Goal: Task Accomplishment & Management: Manage account settings

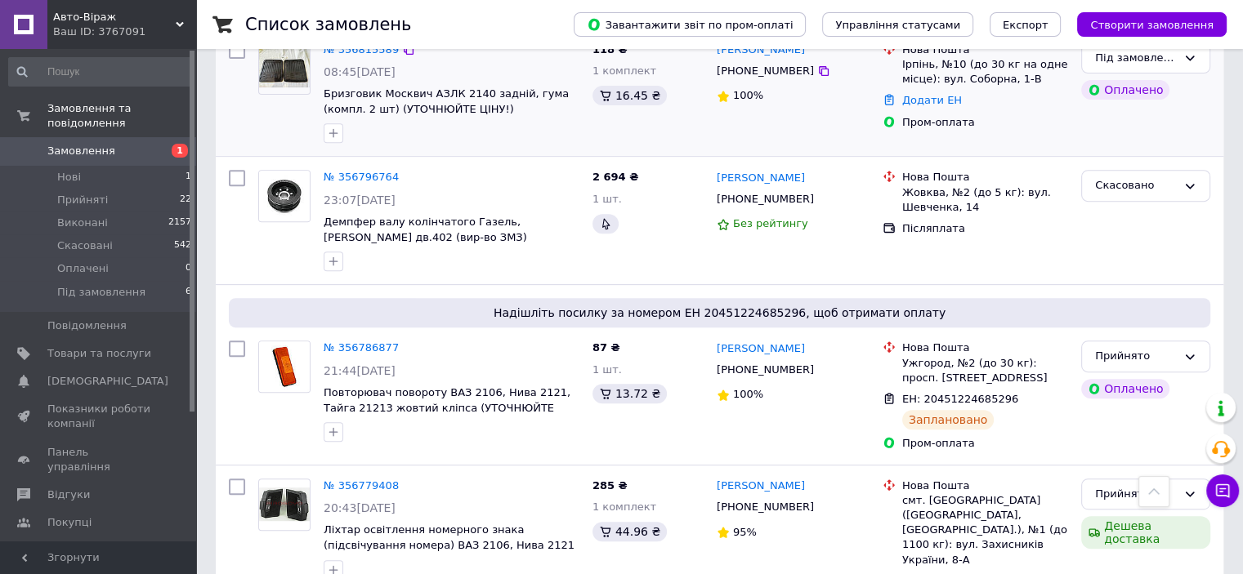
scroll to position [1062, 0]
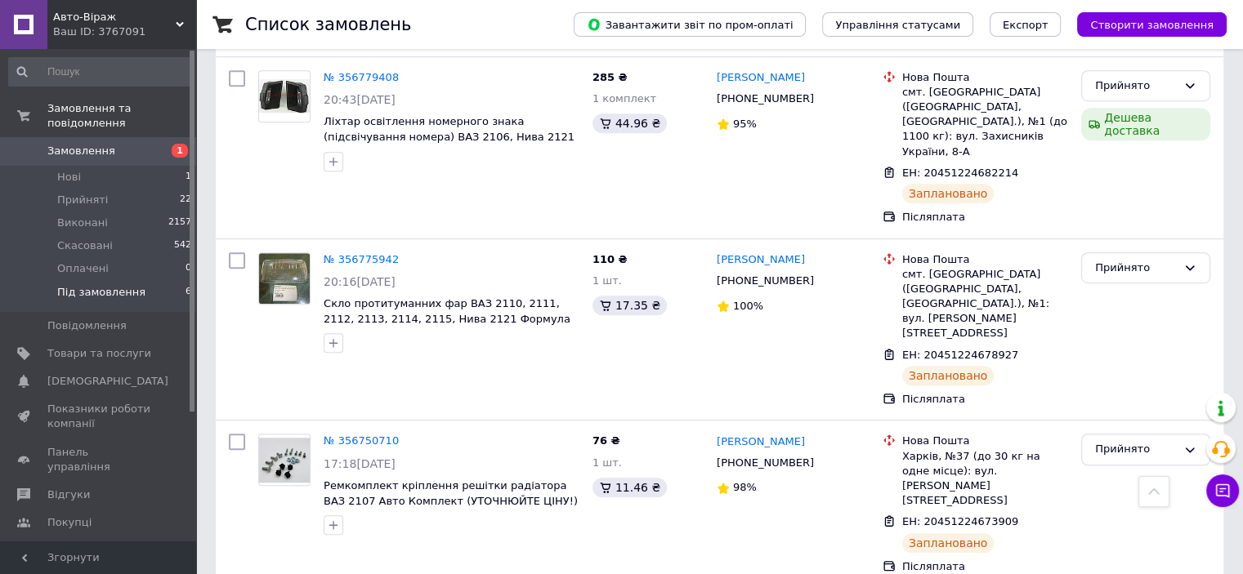
click at [135, 281] on li "Під замовлення 6" at bounding box center [100, 296] width 201 height 31
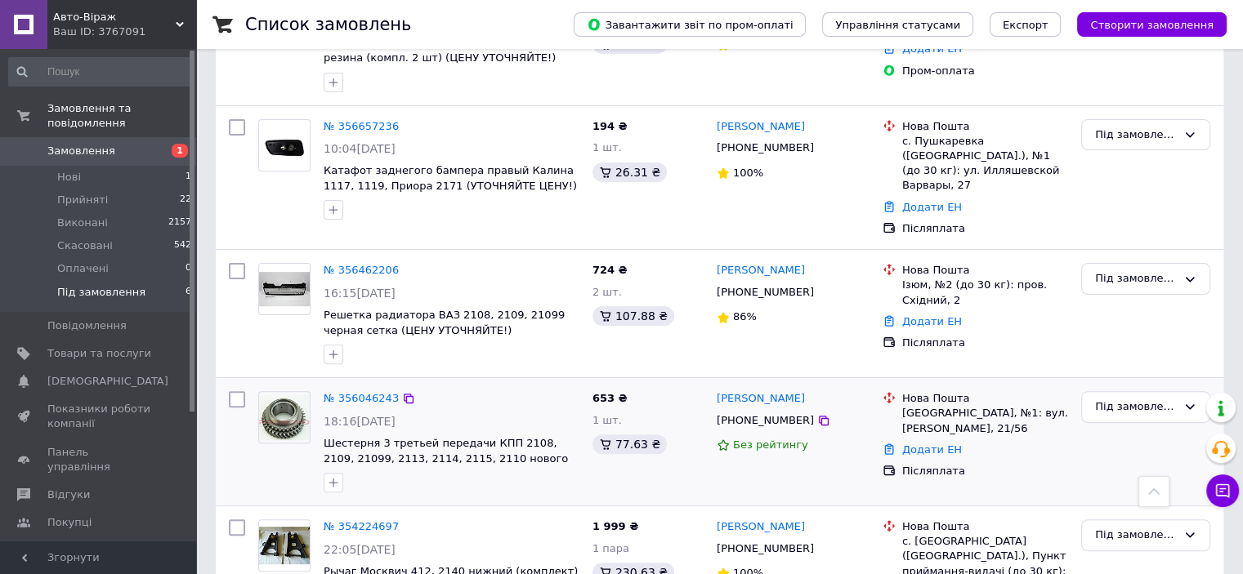
scroll to position [490, 0]
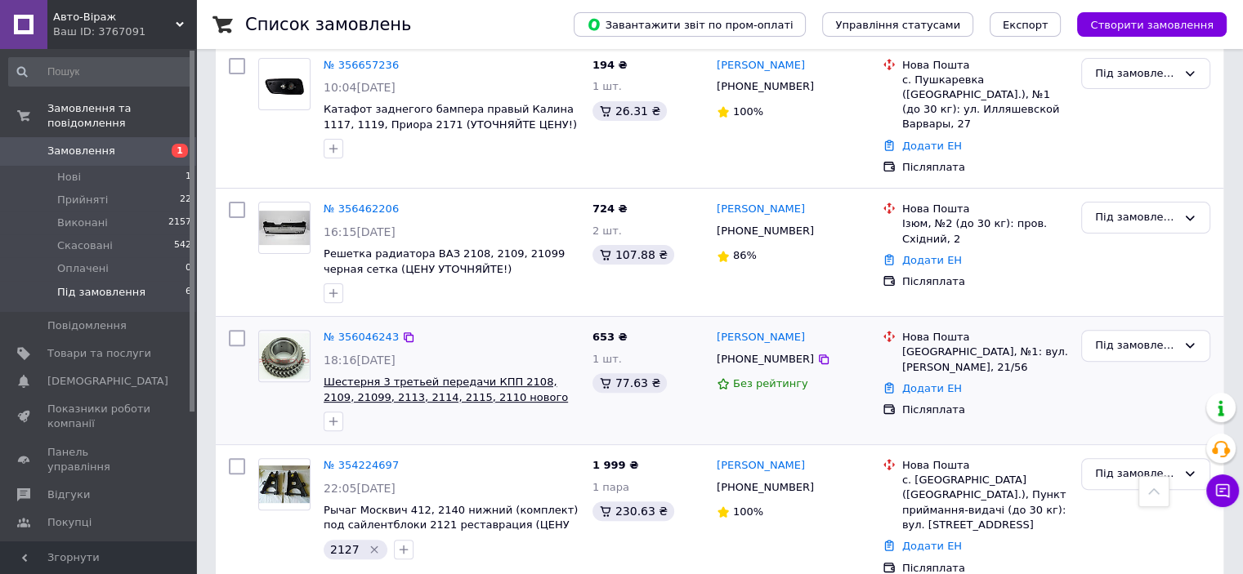
click at [516, 388] on span "Шестерня 3 третьей передачи КПП 2108, 2109, 21099, 2113, 2114, 2115, 2110 новог…" at bounding box center [446, 397] width 244 height 42
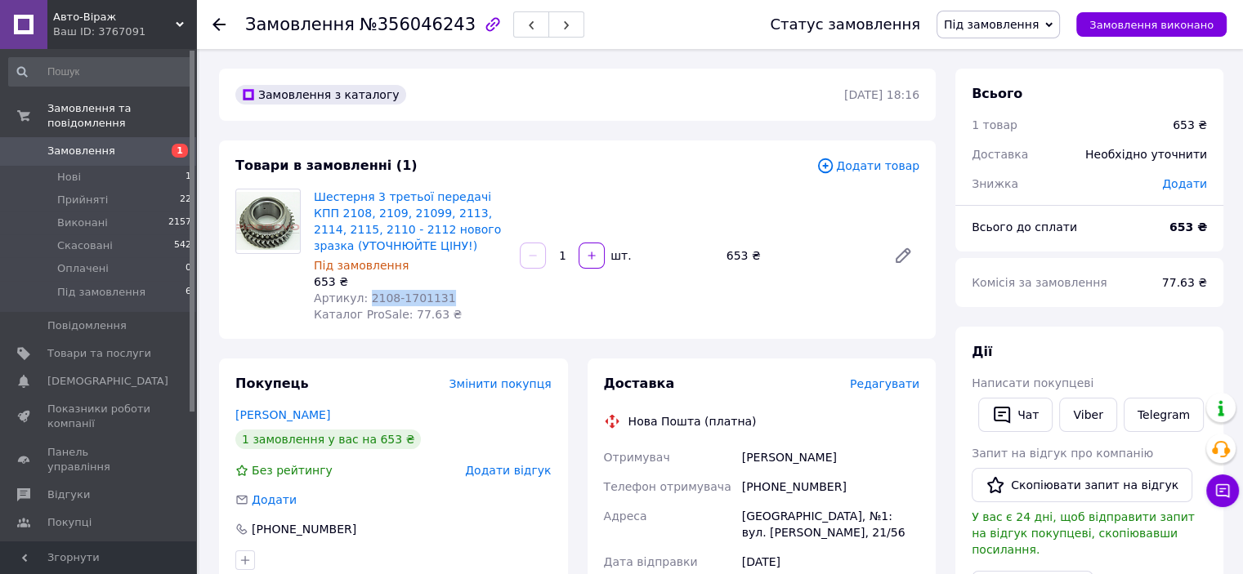
drag, startPoint x: 363, startPoint y: 297, endPoint x: 447, endPoint y: 290, distance: 84.4
click at [447, 290] on div "Артикул: 2108-1701131" at bounding box center [410, 298] width 193 height 16
copy span "2108-1701131"
click at [110, 346] on span "Товари та послуги" at bounding box center [99, 353] width 104 height 15
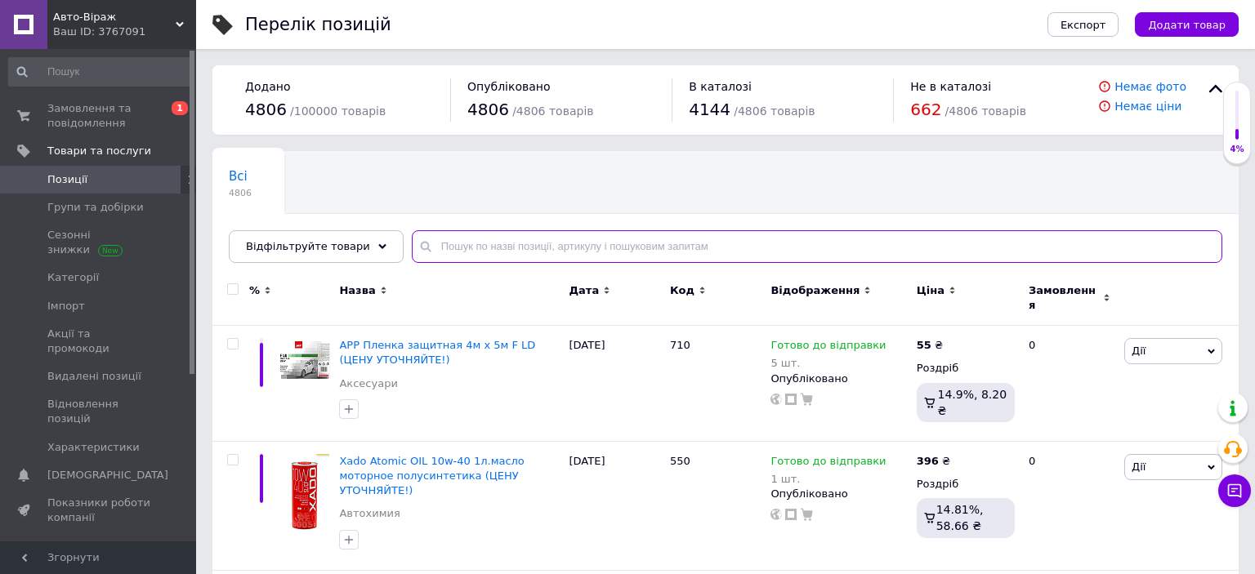
click at [572, 241] on input "text" at bounding box center [817, 246] width 810 height 33
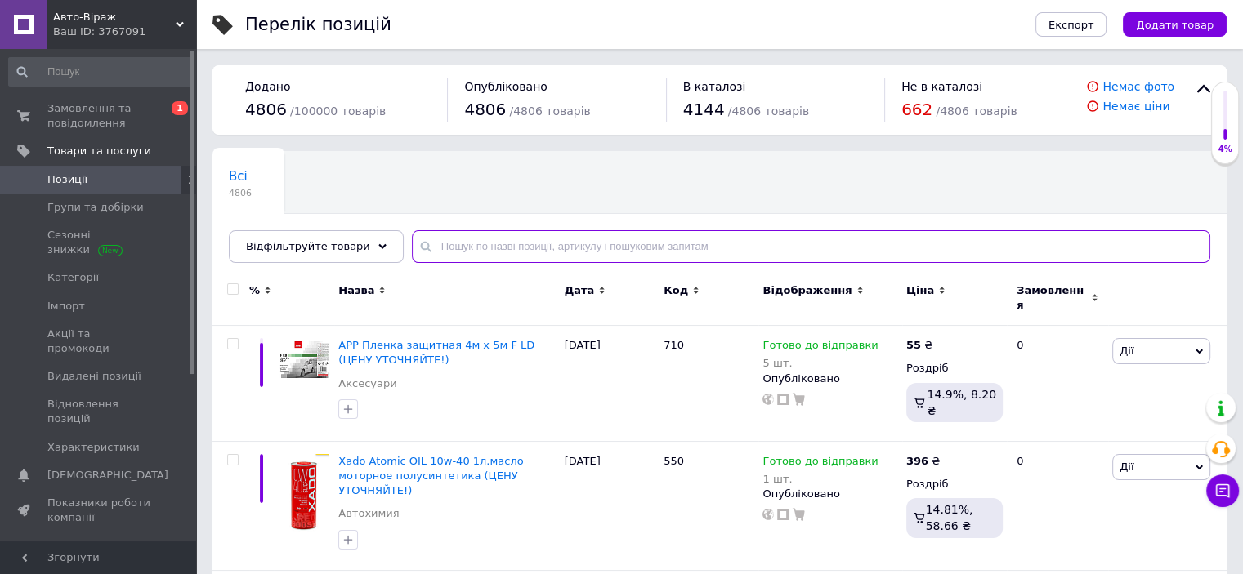
click at [572, 241] on input "text" at bounding box center [811, 246] width 798 height 33
paste input "2108-1701131"
type input "2108-1701131"
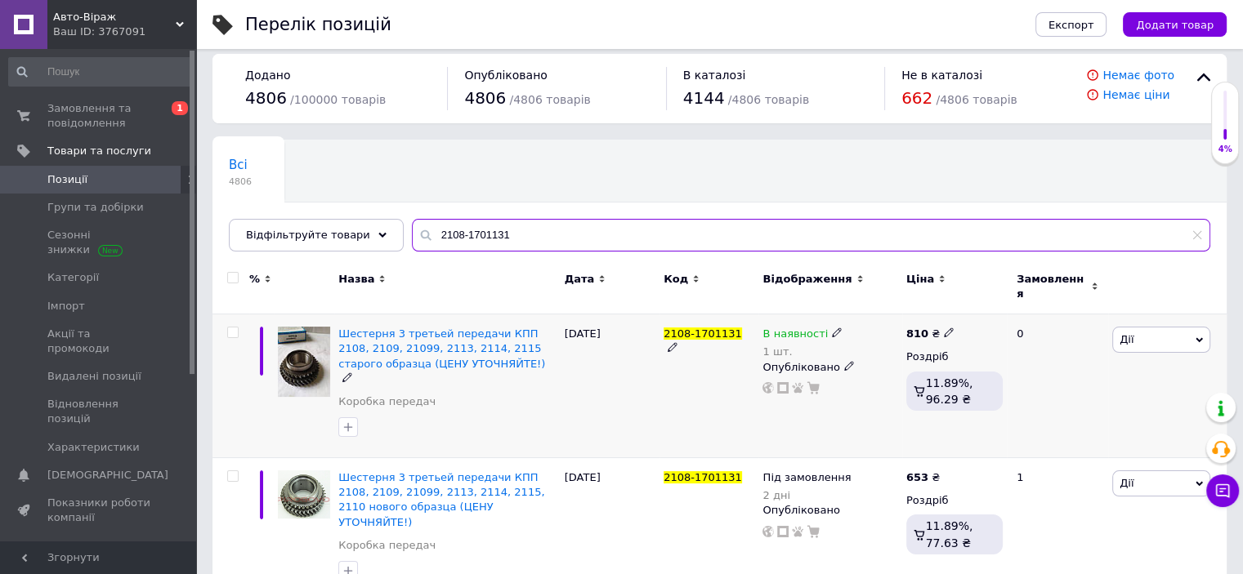
scroll to position [14, 0]
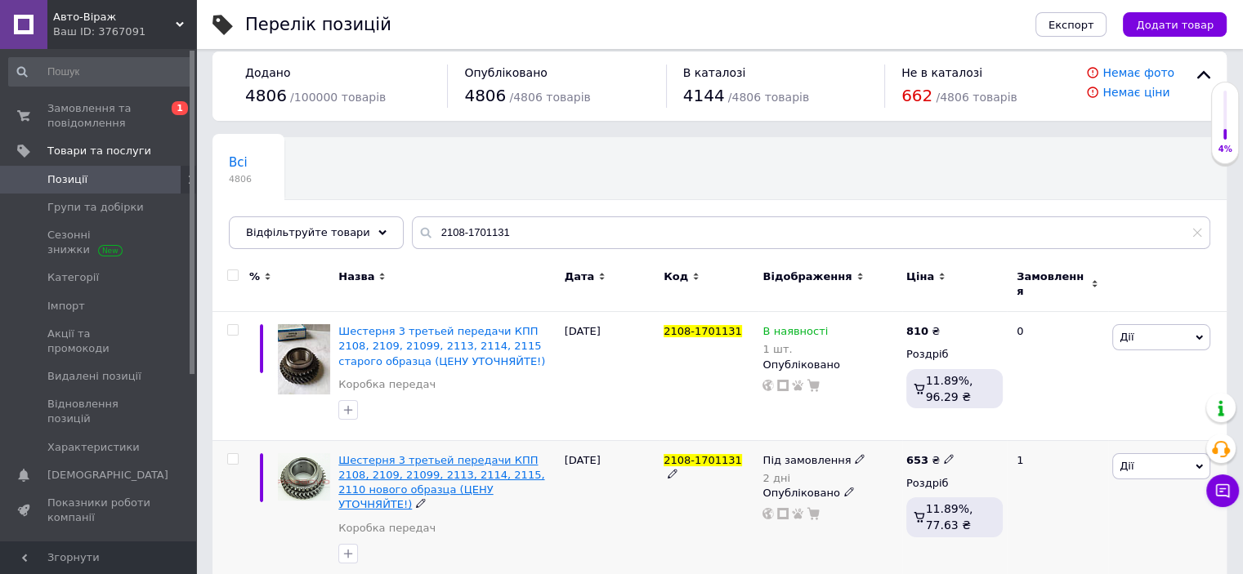
click at [471, 466] on span "Шестерня 3 третьей передачи КПП 2108, 2109, 21099, 2113, 2114, 2115, 2110 новог…" at bounding box center [441, 482] width 206 height 57
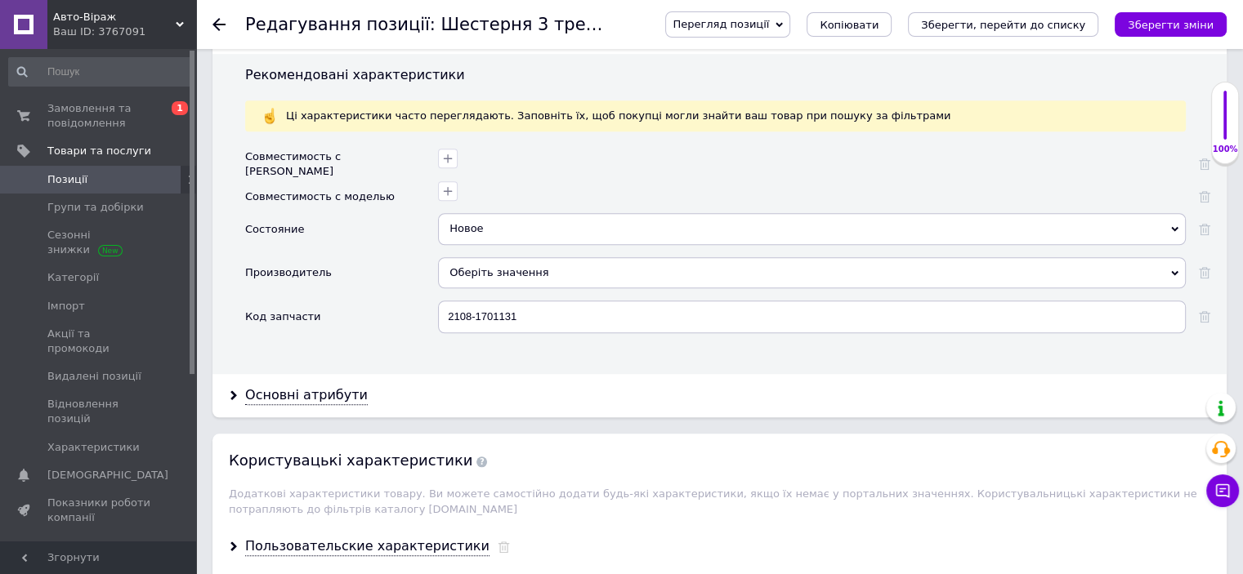
scroll to position [1552, 0]
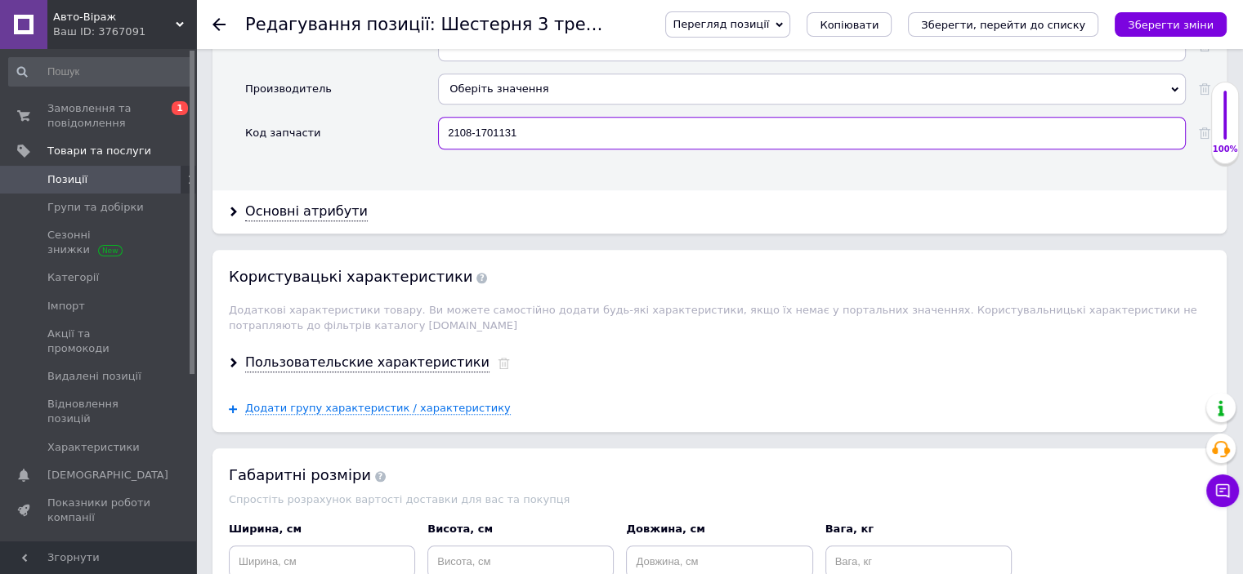
click at [545, 117] on input "2108-1701131" at bounding box center [812, 133] width 748 height 33
type input "2108-1701131-01"
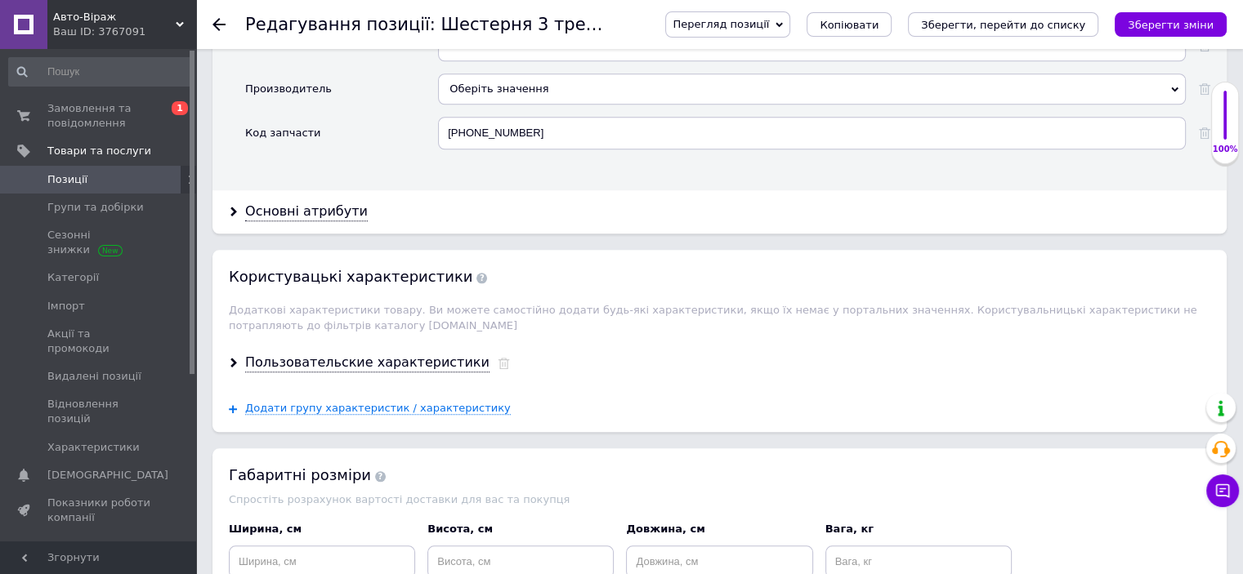
click at [699, 190] on div "Основні атрибути" at bounding box center [719, 211] width 1014 height 43
click at [999, 19] on icon "Зберегти, перейти до списку" at bounding box center [1003, 25] width 164 height 12
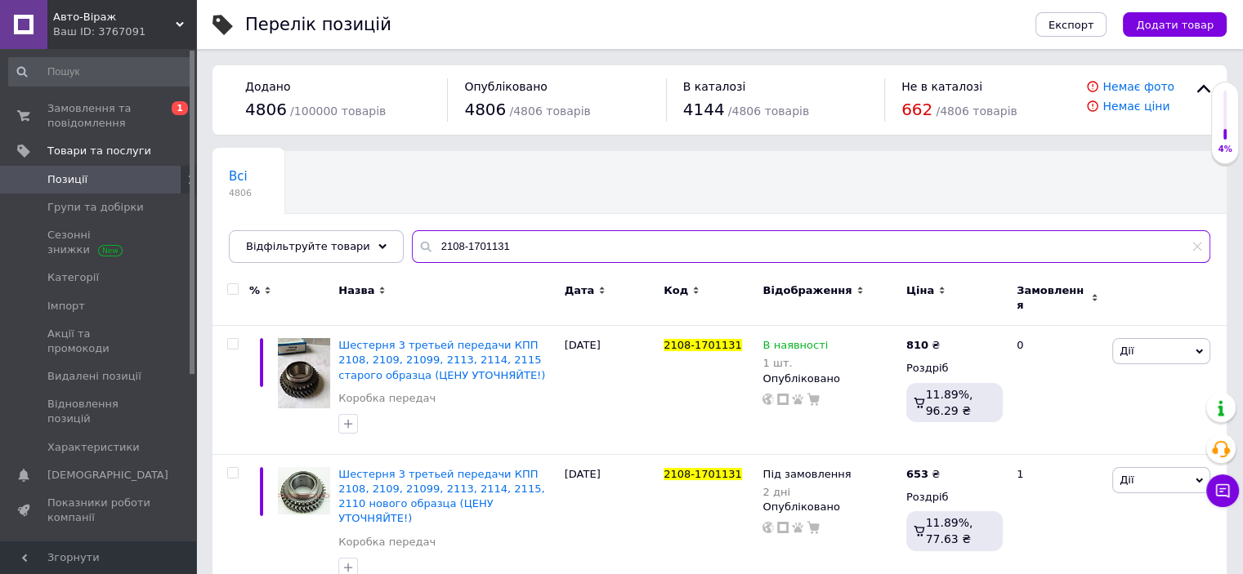
drag, startPoint x: 503, startPoint y: 243, endPoint x: 378, endPoint y: 264, distance: 126.8
click at [378, 263] on div "Всі 4806 Ok Відфільтровано... Зберегти Нічого не знайдено Можливо, помилка у сл…" at bounding box center [719, 207] width 1014 height 112
paste input "4303"
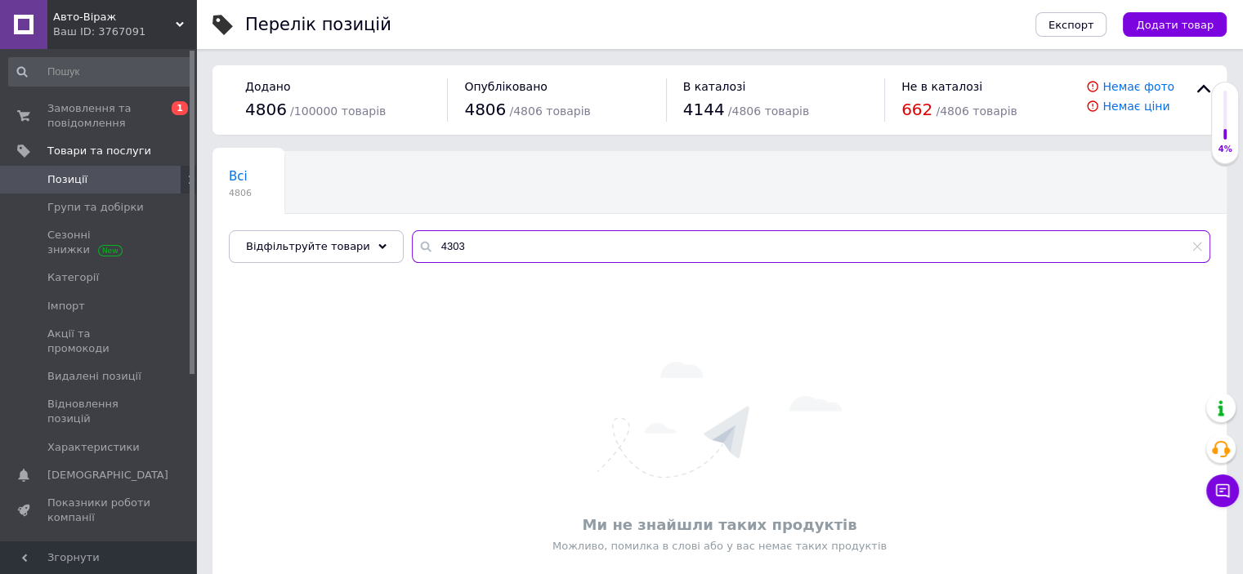
click at [466, 245] on input "4303" at bounding box center [811, 246] width 798 height 33
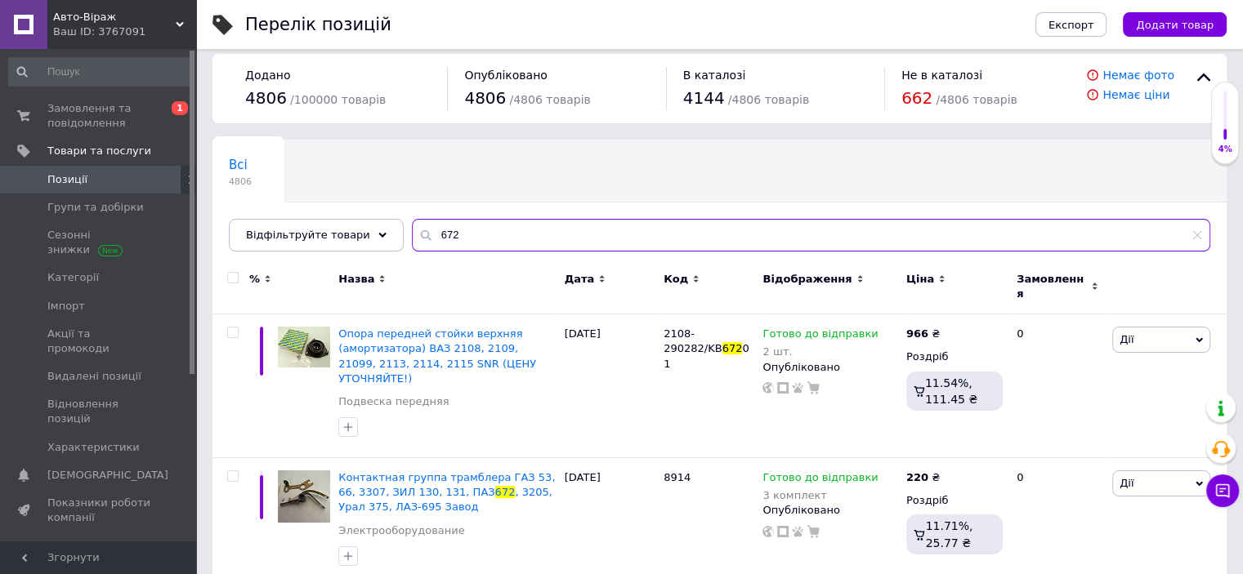
scroll to position [14, 0]
drag, startPoint x: 477, startPoint y: 231, endPoint x: 391, endPoint y: 239, distance: 87.0
click at [412, 239] on input "672" at bounding box center [811, 232] width 798 height 33
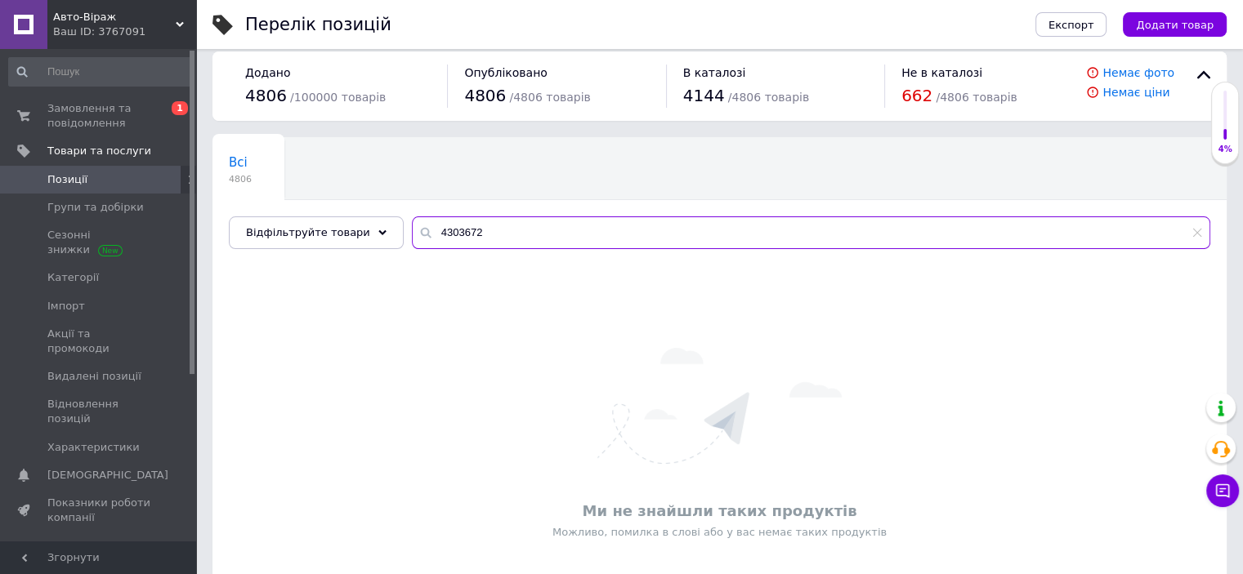
drag, startPoint x: 443, startPoint y: 228, endPoint x: 533, endPoint y: 234, distance: 90.0
click at [533, 234] on input "4303672" at bounding box center [811, 232] width 798 height 33
type input "4"
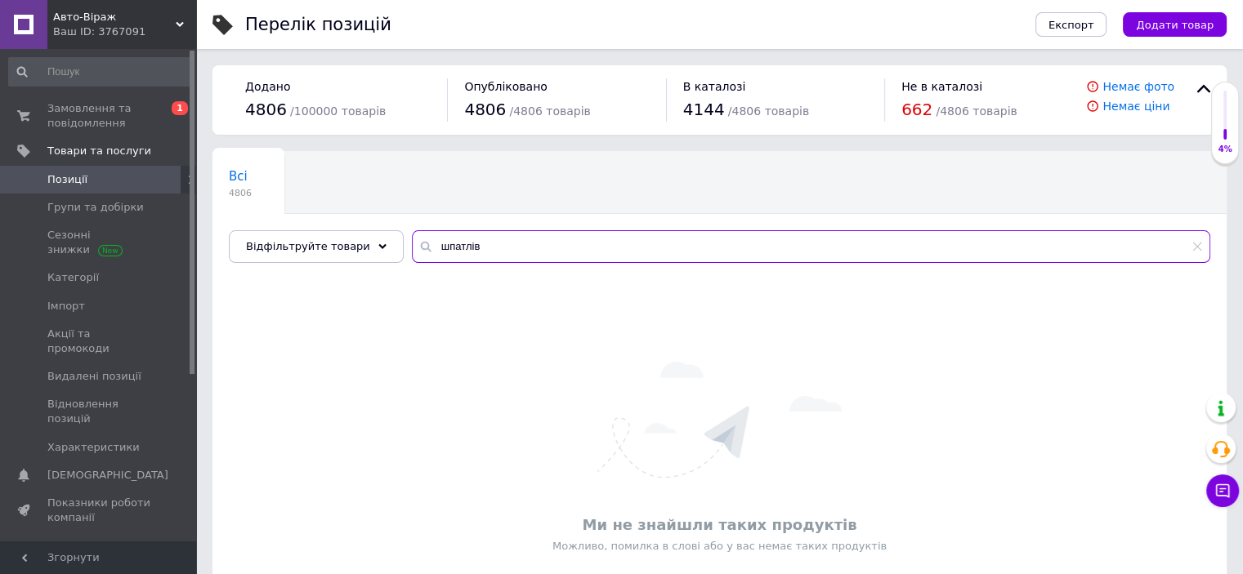
click at [440, 244] on input "шпатлів" at bounding box center [811, 246] width 798 height 33
type input "шпаклів"
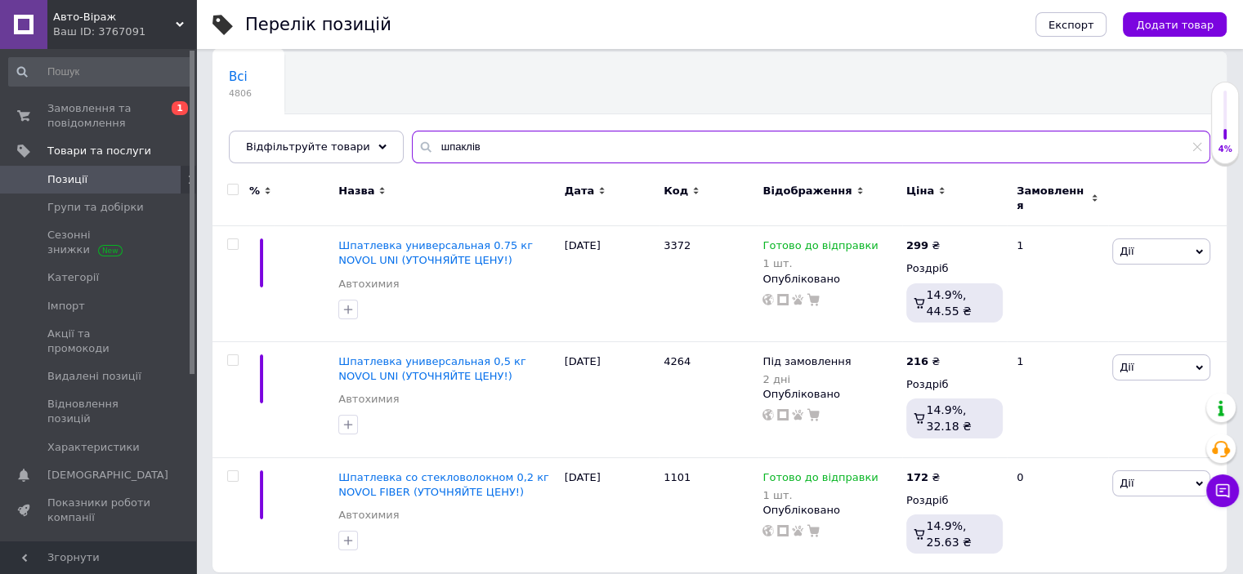
scroll to position [102, 0]
